Goal: Information Seeking & Learning: Learn about a topic

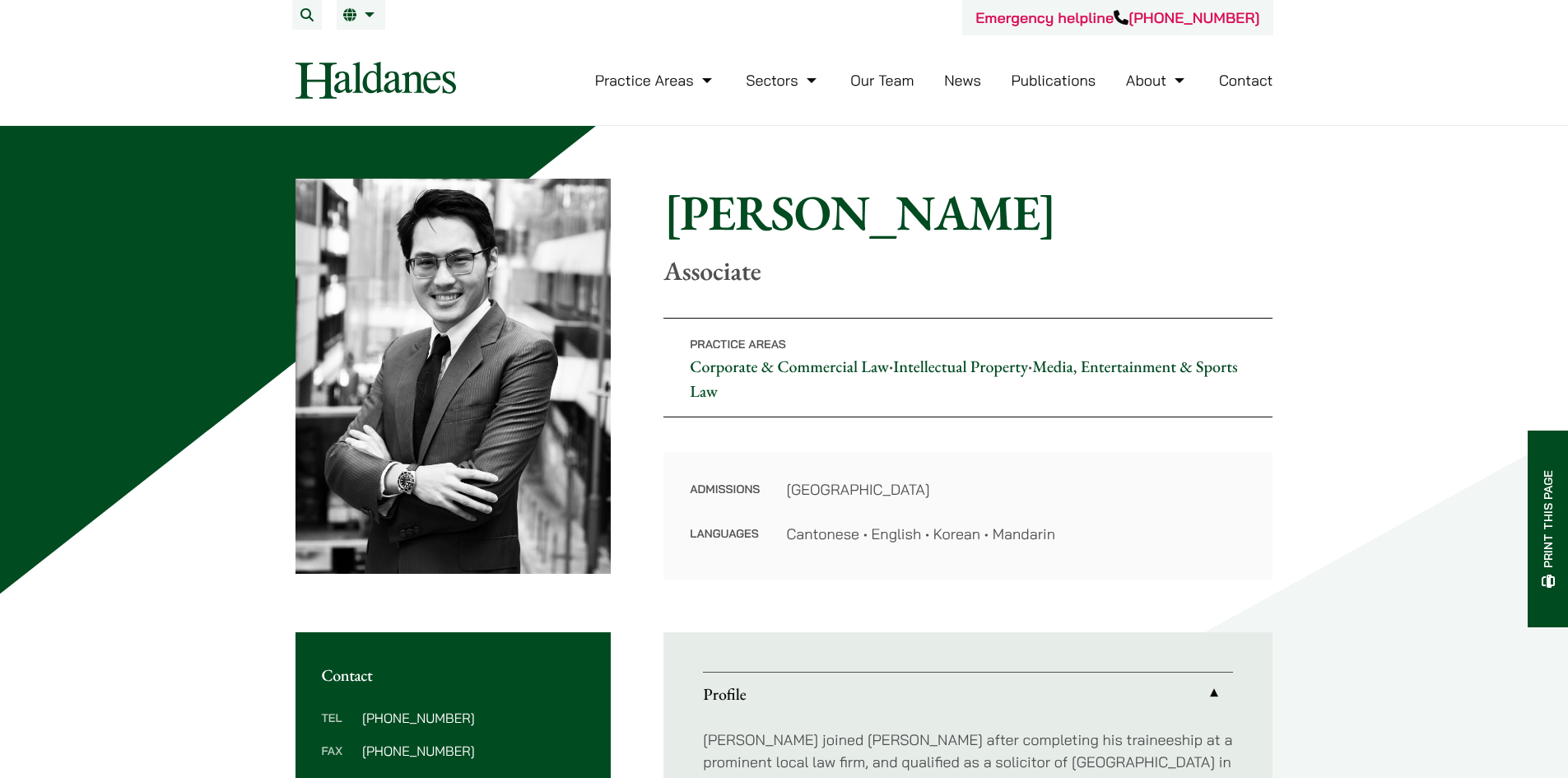
scroll to position [411, 0]
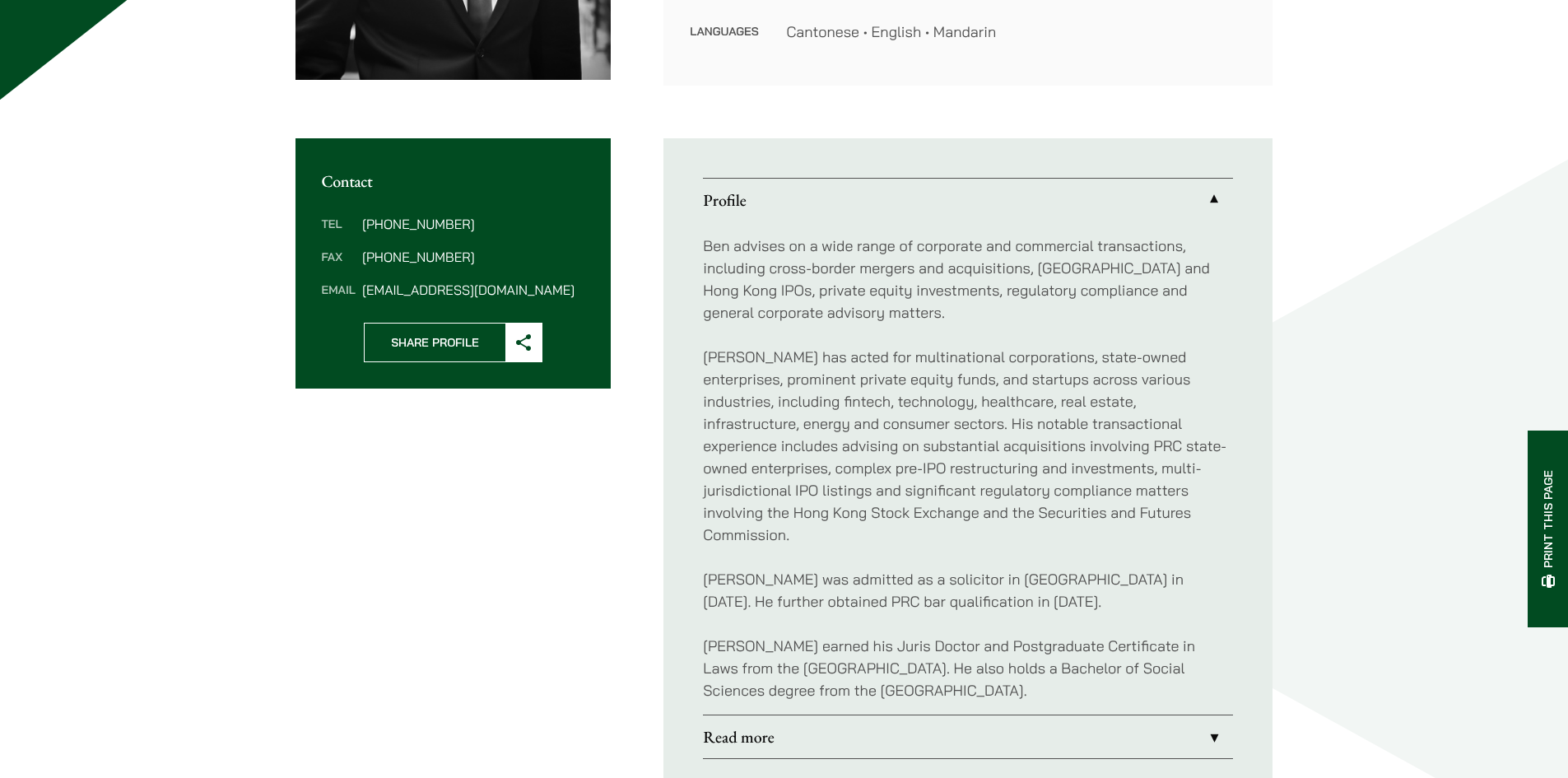
scroll to position [576, 0]
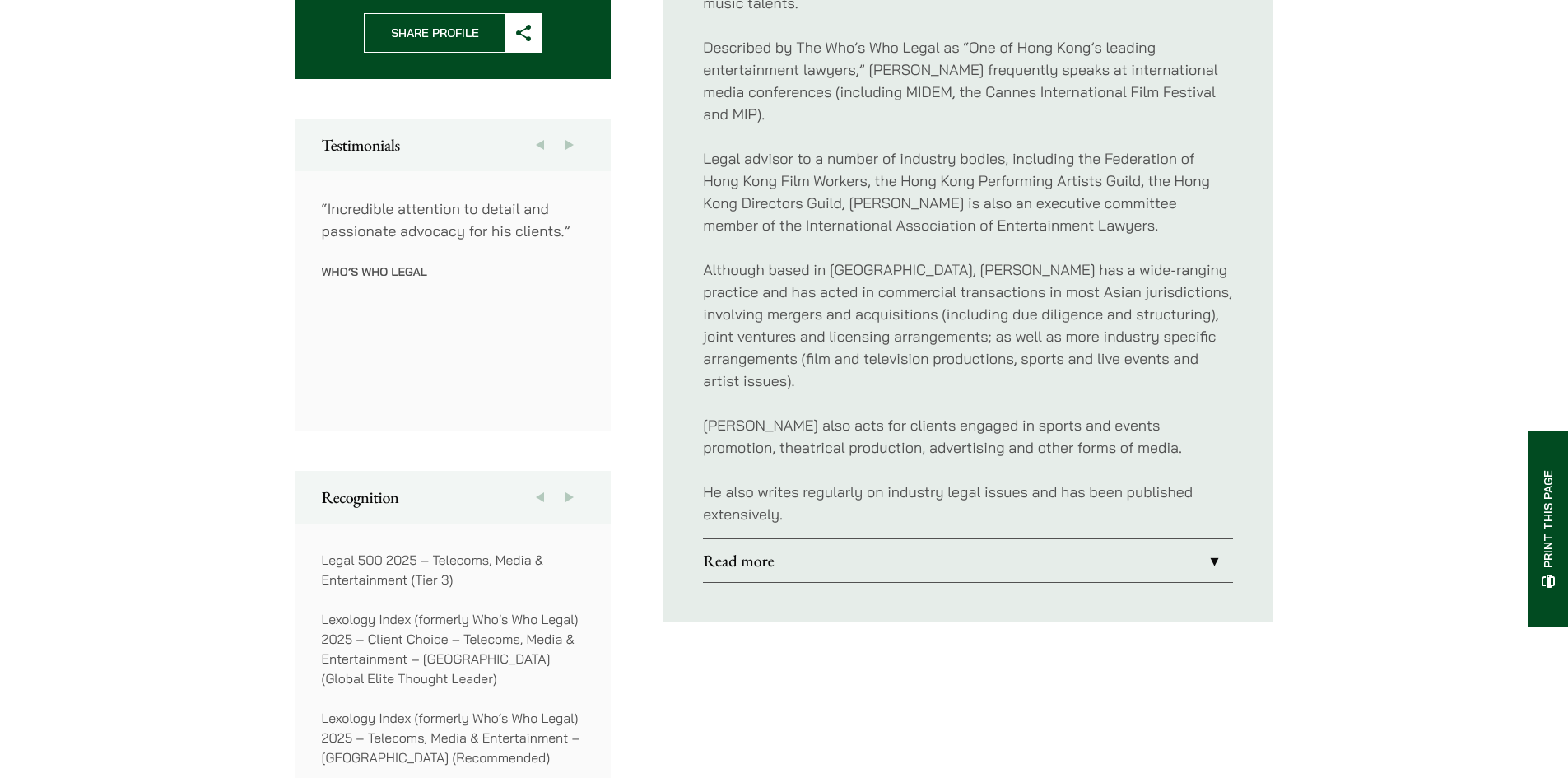
scroll to position [823, 0]
click at [772, 542] on link "Read more" at bounding box center [968, 557] width 530 height 43
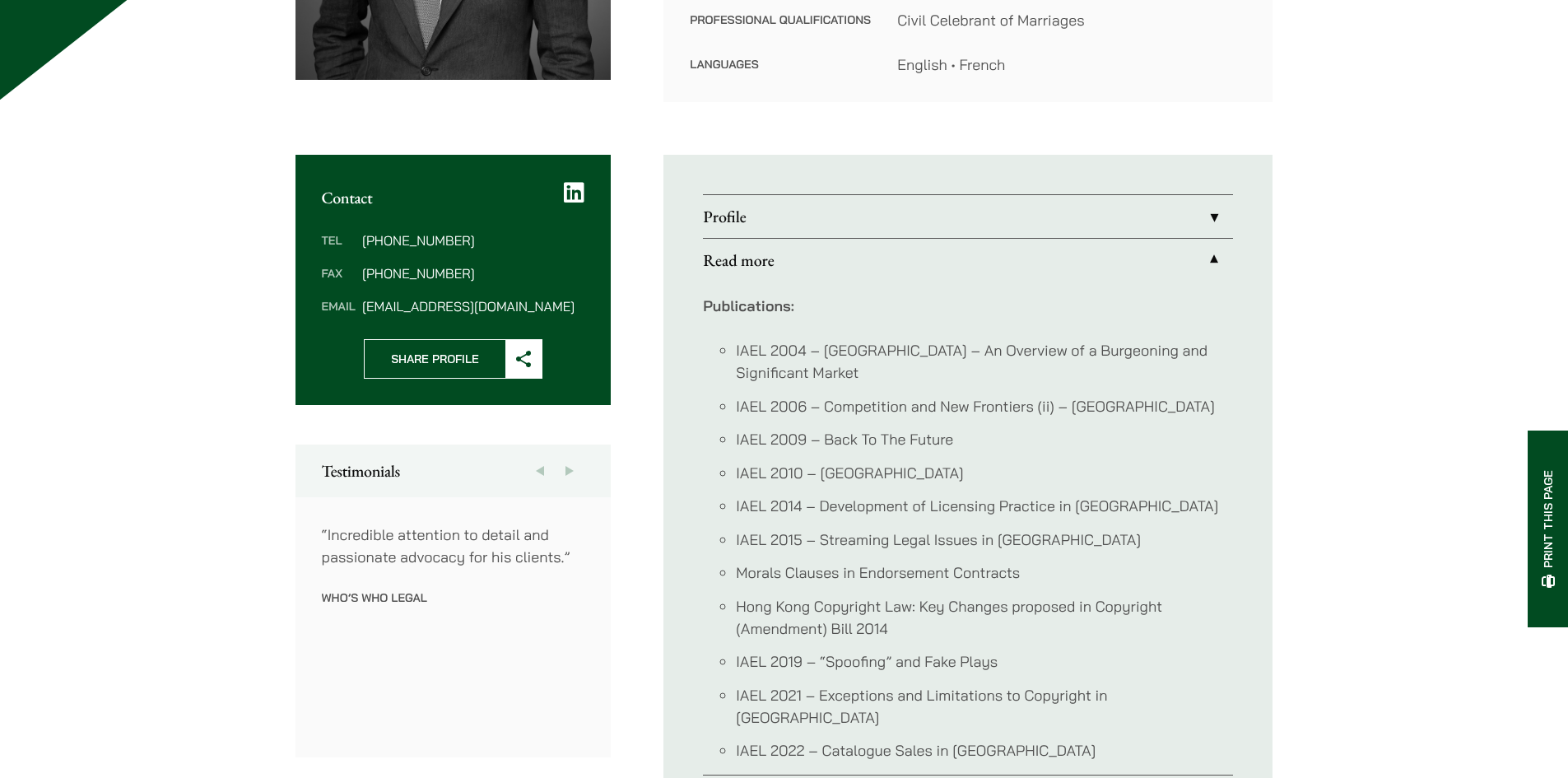
click at [801, 210] on link "Profile" at bounding box center [968, 216] width 530 height 43
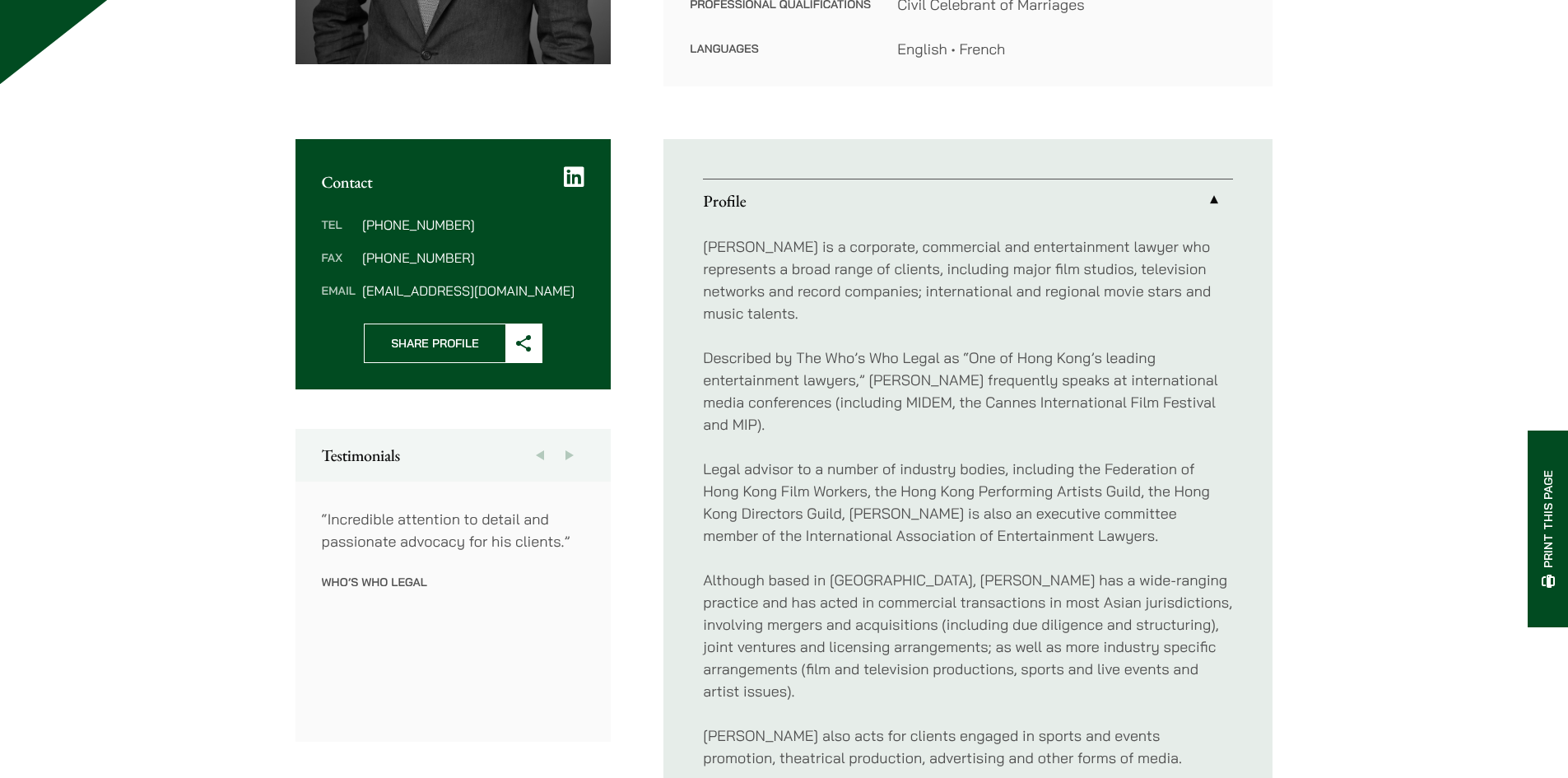
scroll to position [823, 0]
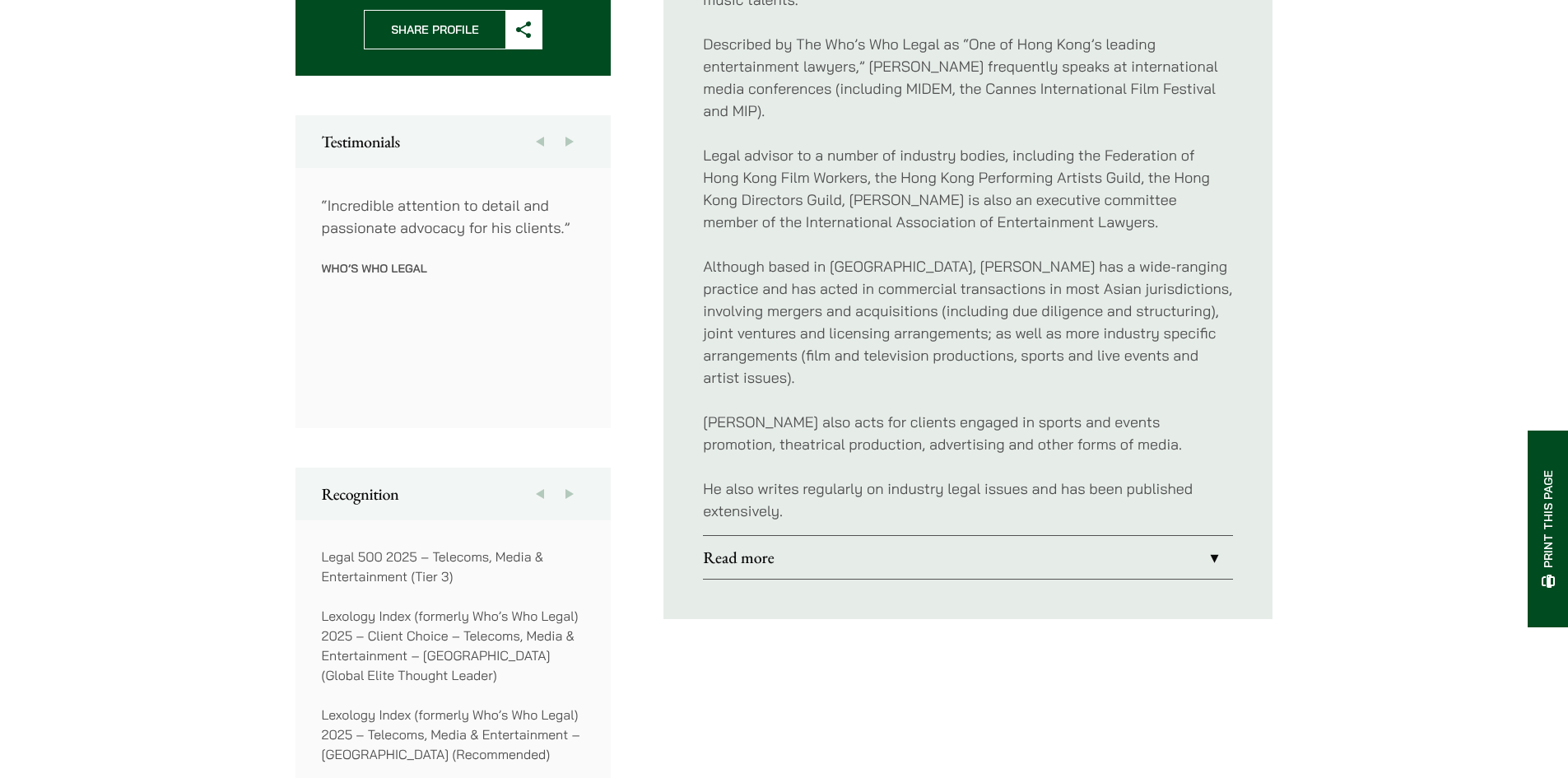
click at [801, 537] on link "Read more" at bounding box center [968, 557] width 530 height 43
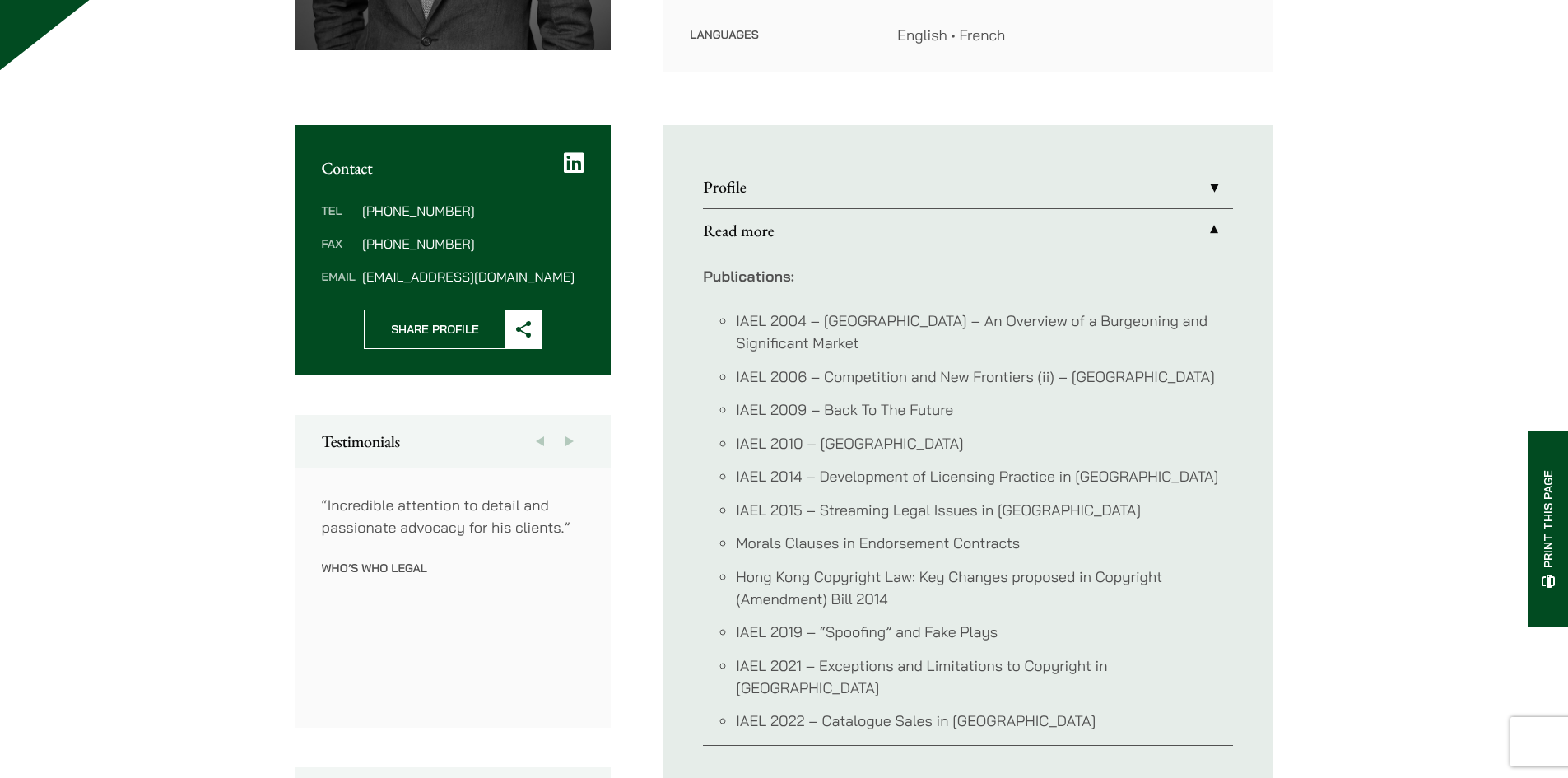
scroll to position [494, 0]
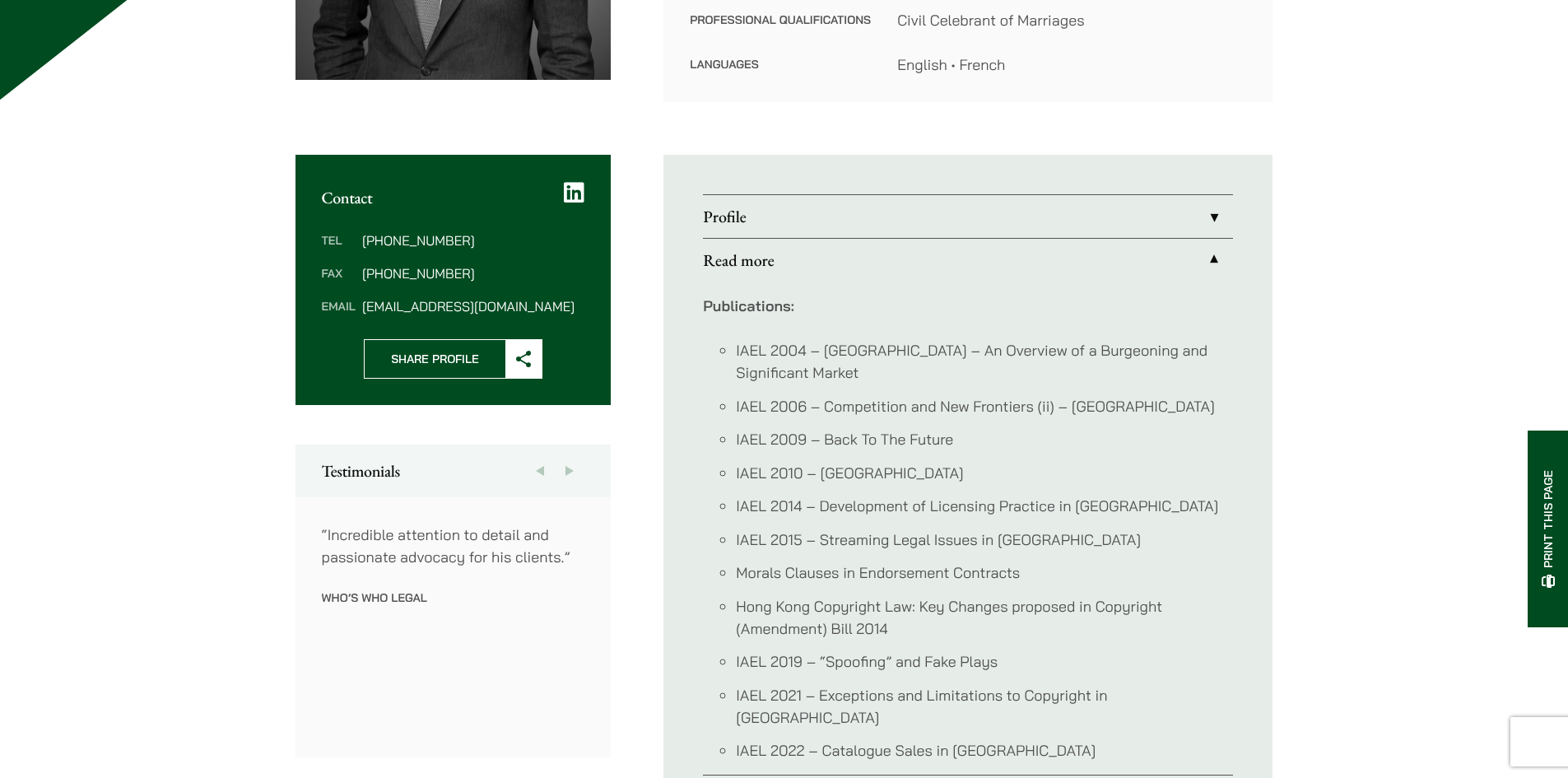
click at [895, 226] on link "Profile" at bounding box center [968, 216] width 530 height 43
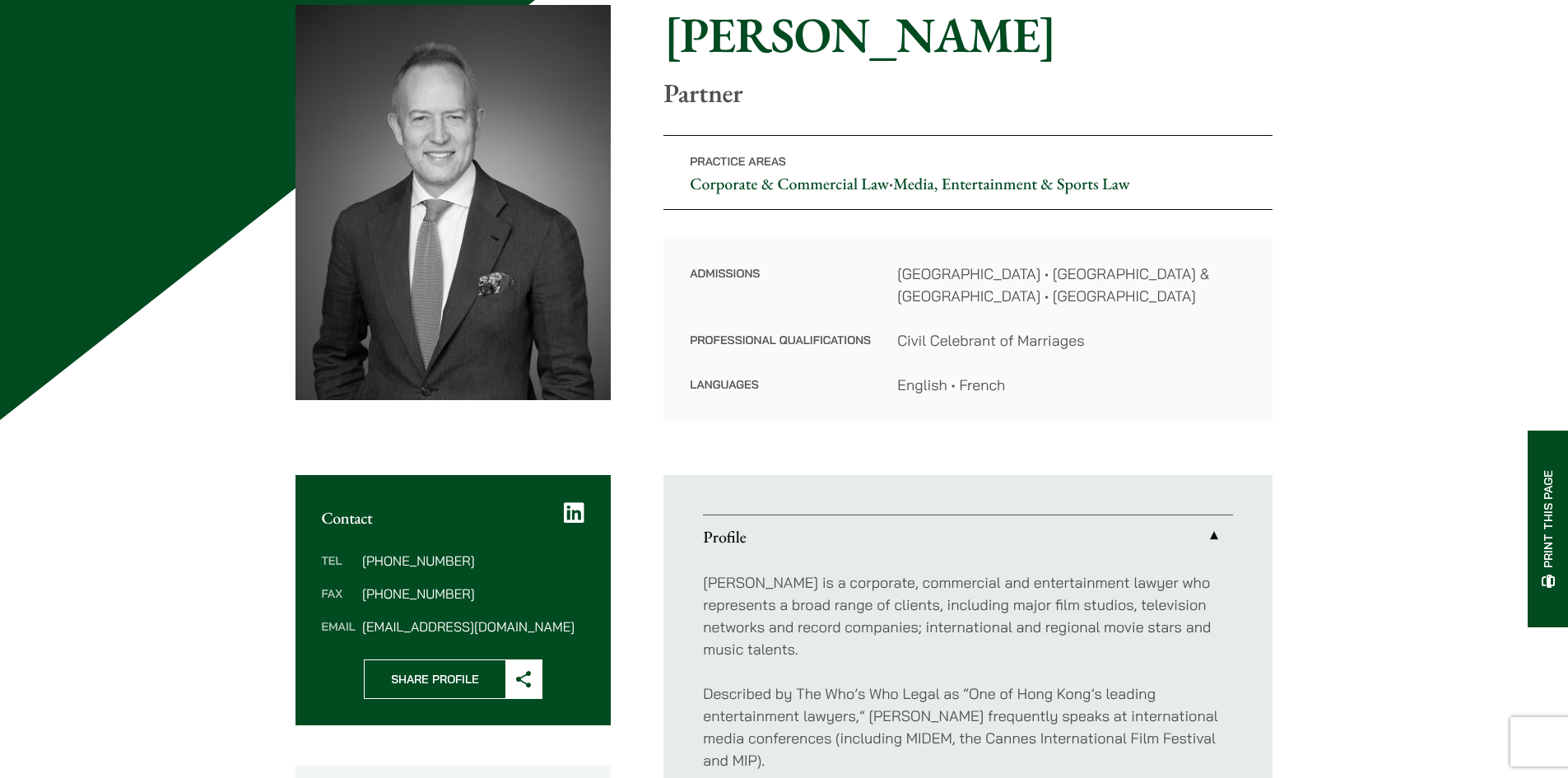
scroll to position [165, 0]
